Goal: Find specific page/section: Find specific page/section

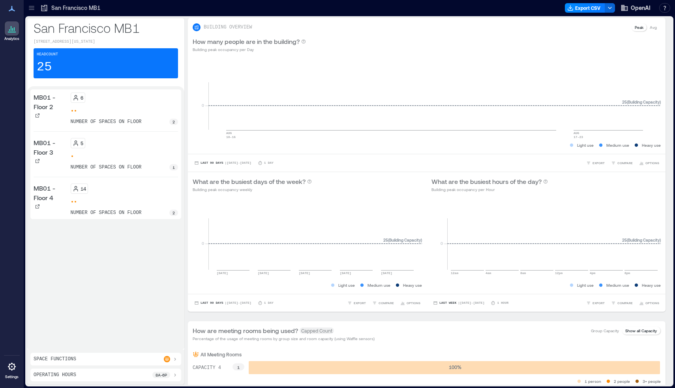
click at [102, 112] on div at bounding box center [125, 110] width 108 height 3
click at [13, 35] on div at bounding box center [12, 28] width 14 height 14
click at [30, 8] on icon at bounding box center [31, 8] width 5 height 1
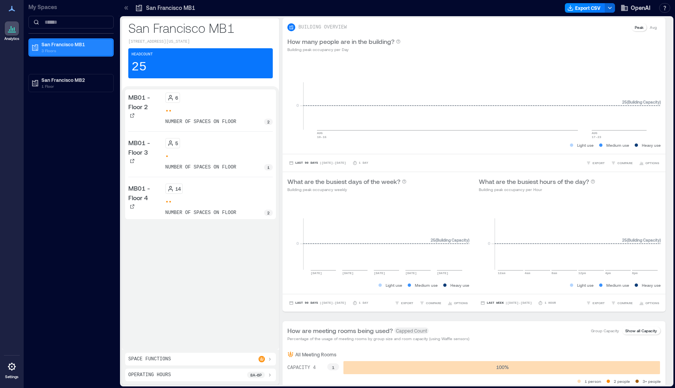
click at [76, 46] on p "San Francisco MB1" at bounding box center [74, 44] width 66 height 6
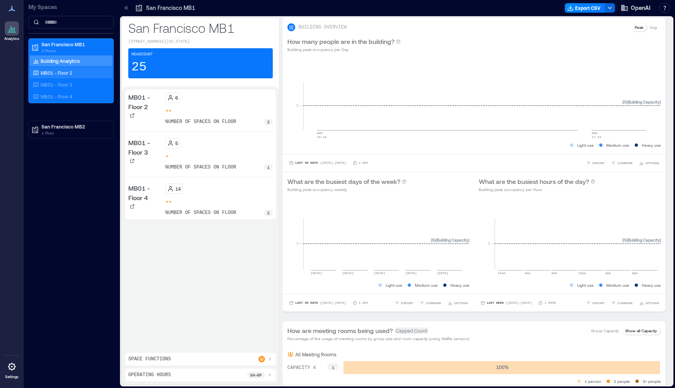
click at [80, 71] on div "MB01 - Floor 2" at bounding box center [69, 73] width 77 height 8
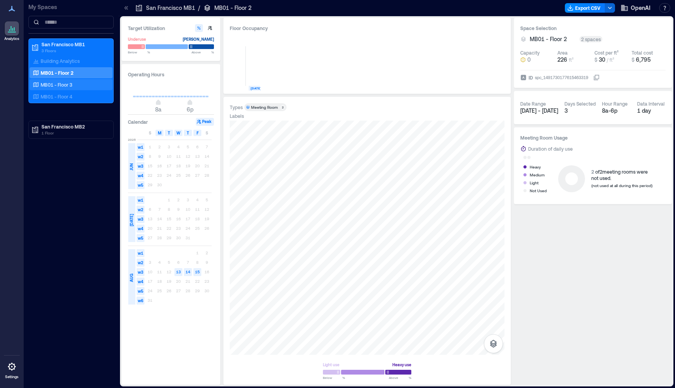
click at [84, 82] on div "MB01 - Floor 3" at bounding box center [69, 85] width 77 height 8
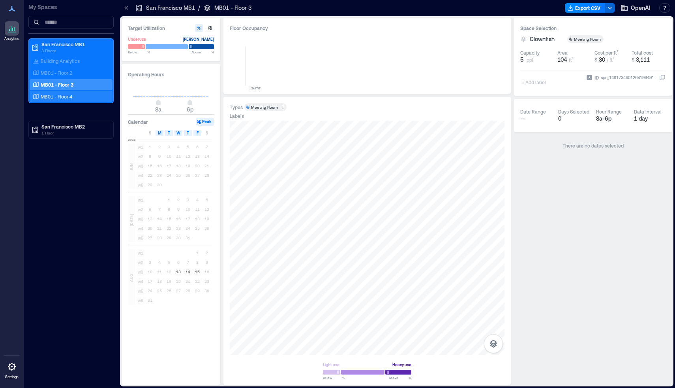
click at [63, 96] on p "MB01 - Floor 4" at bounding box center [57, 96] width 32 height 6
